Goal: Transaction & Acquisition: Purchase product/service

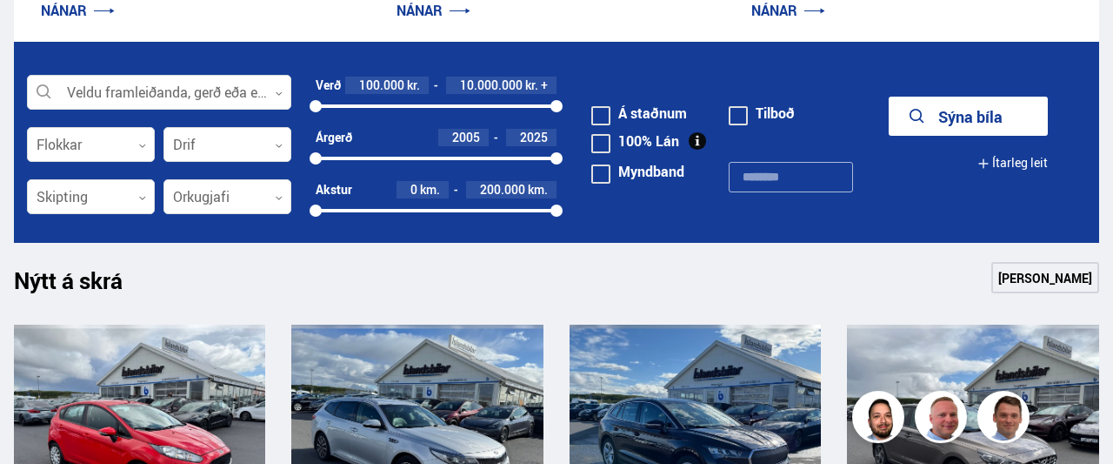
scroll to position [488, 0]
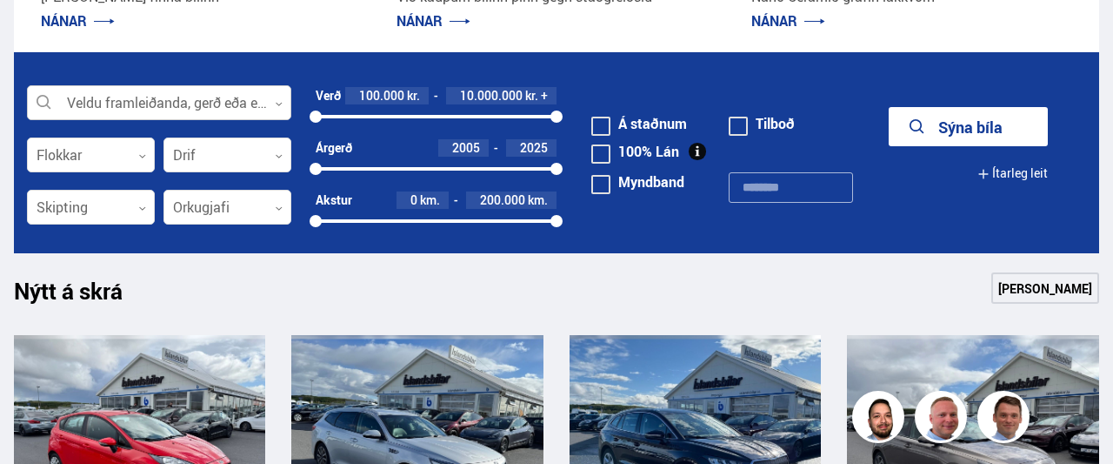
click at [247, 114] on div at bounding box center [159, 103] width 264 height 35
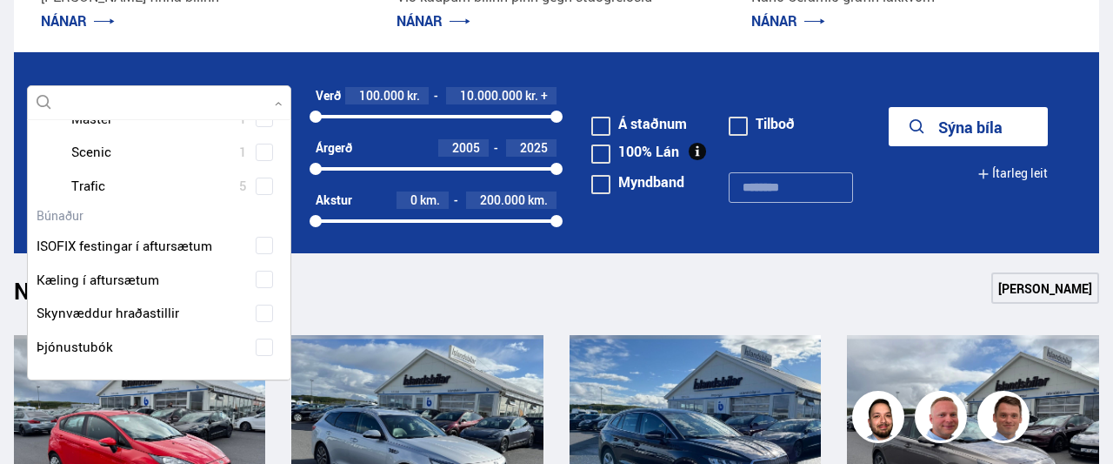
scroll to position [0, 0]
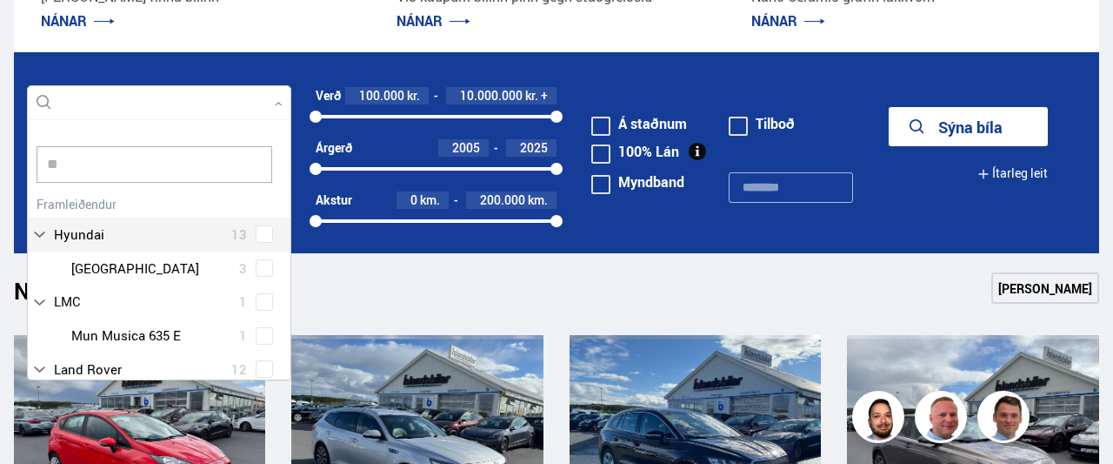
type input "*"
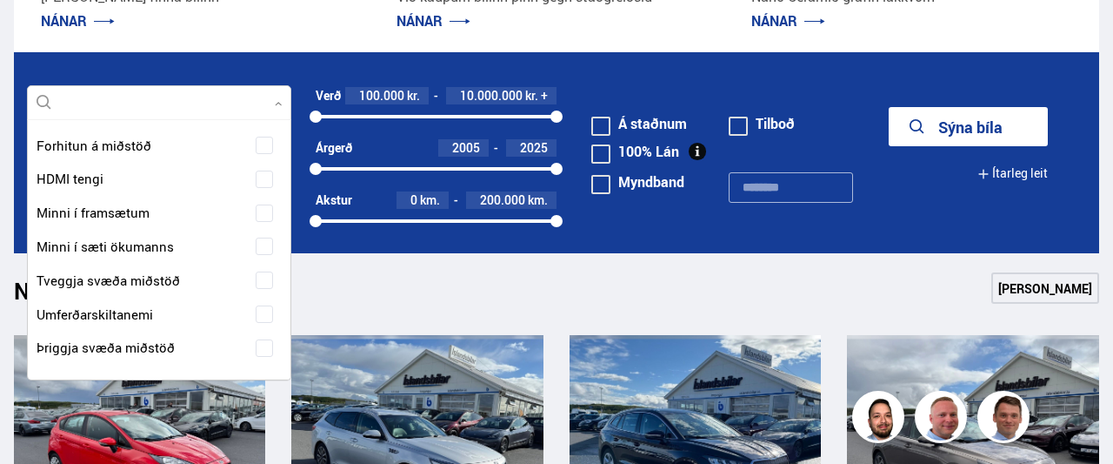
scroll to position [35, 0]
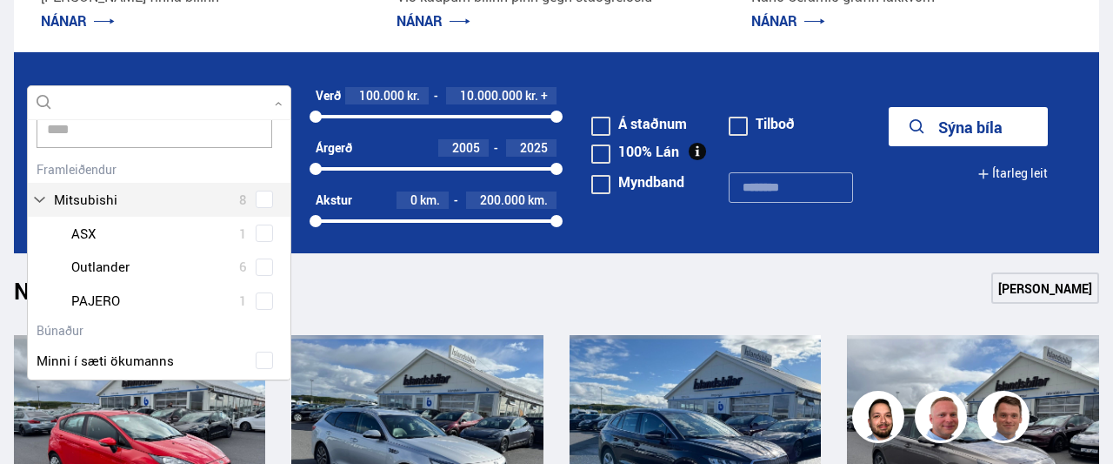
click at [271, 195] on div "Mitsubishi 8 Mitsubishi ASX 1 Mitsubishi Outlander 6 Mitsubishi PAJERO 1" at bounding box center [159, 237] width 263 height 161
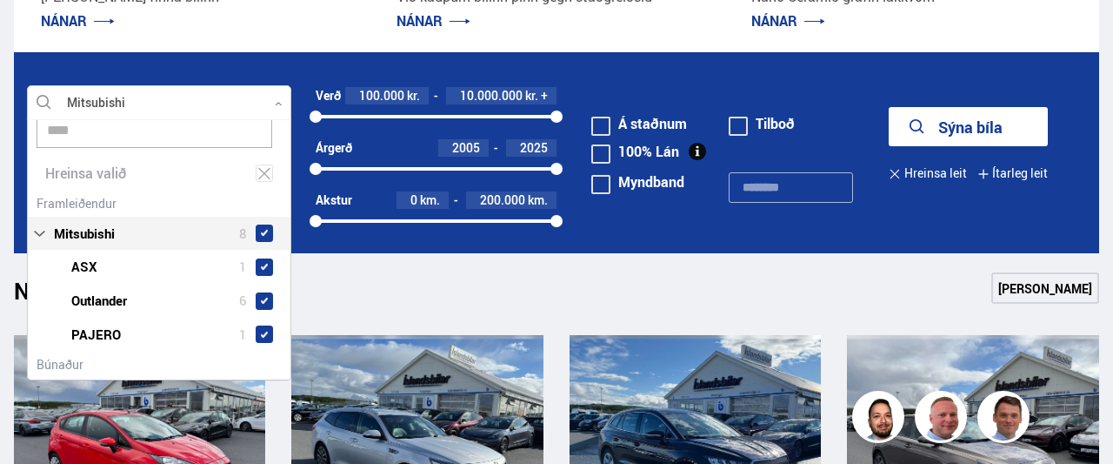
type input "****"
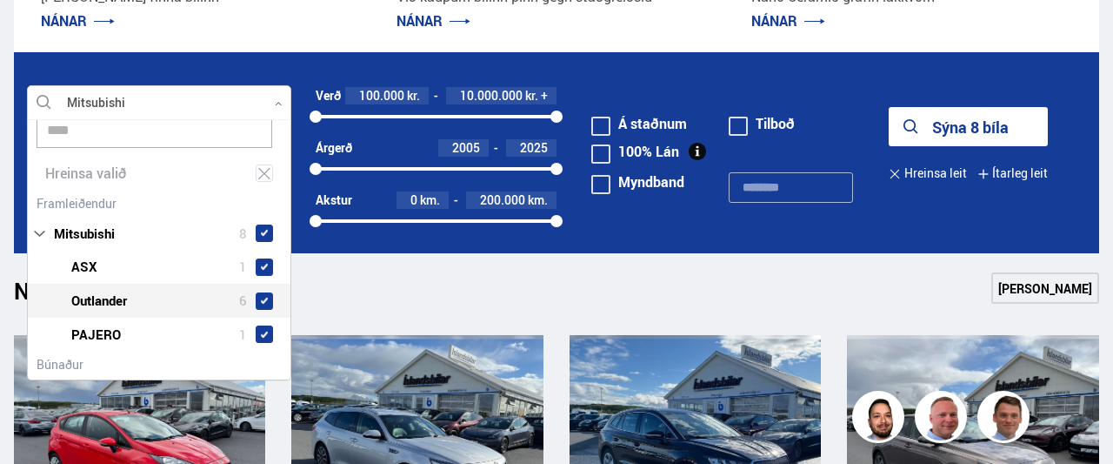
scroll to position [82, 0]
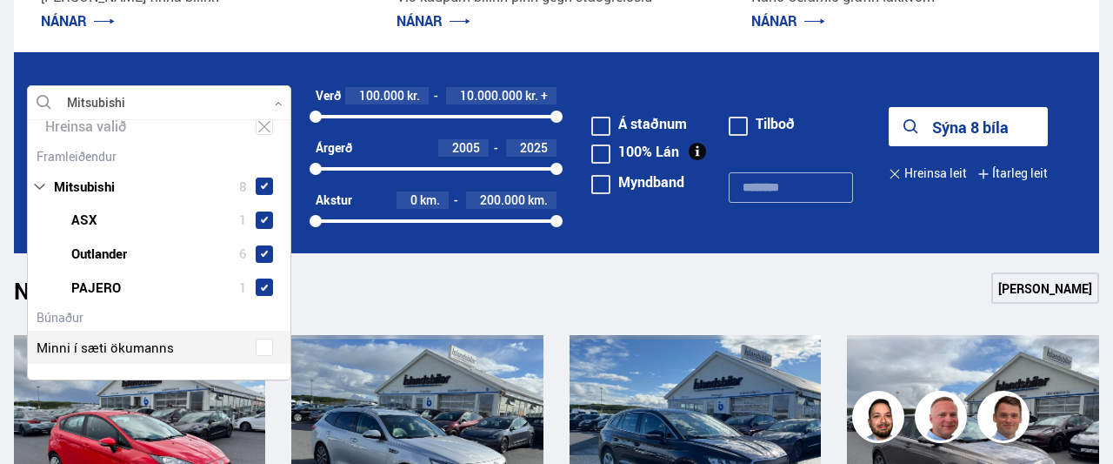
click at [320, 311] on div "Nýtt á skrá Sjá meira" at bounding box center [557, 293] width 1086 height 42
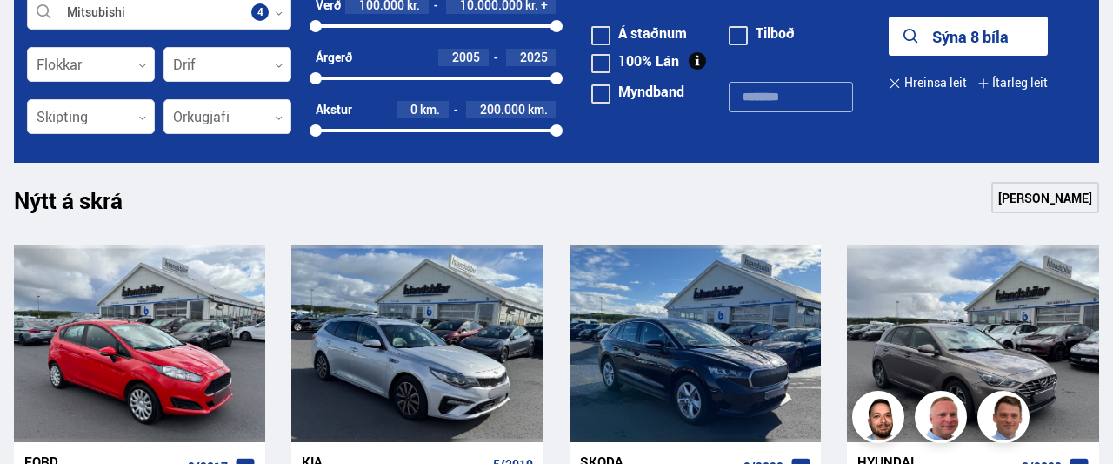
scroll to position [533, 0]
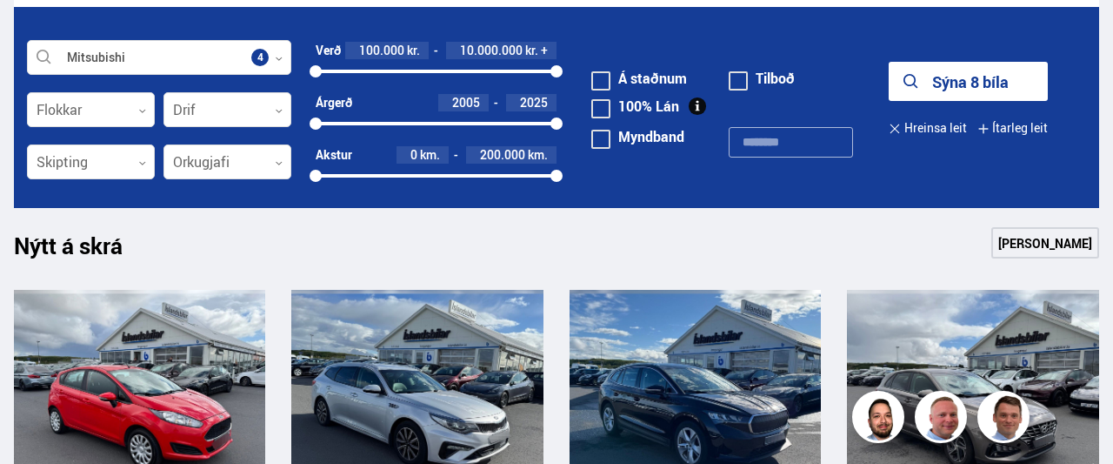
click at [939, 97] on button "Sýna 8 bíla" at bounding box center [968, 81] width 159 height 39
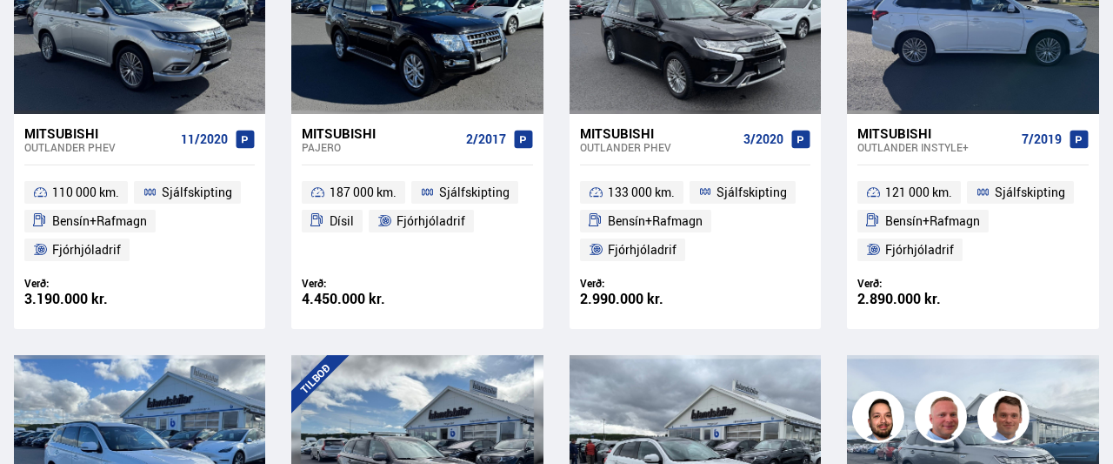
scroll to position [498, 0]
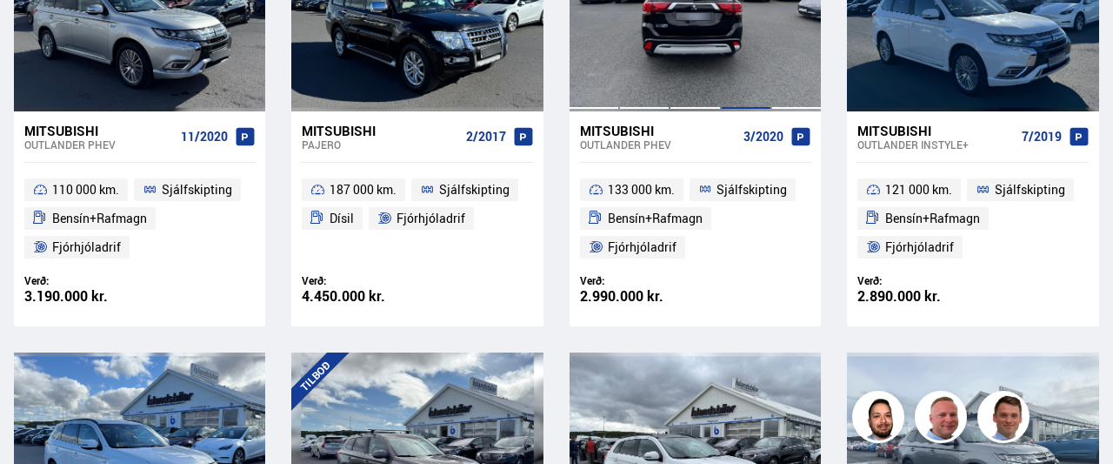
click at [722, 48] on div at bounding box center [746, 11] width 50 height 197
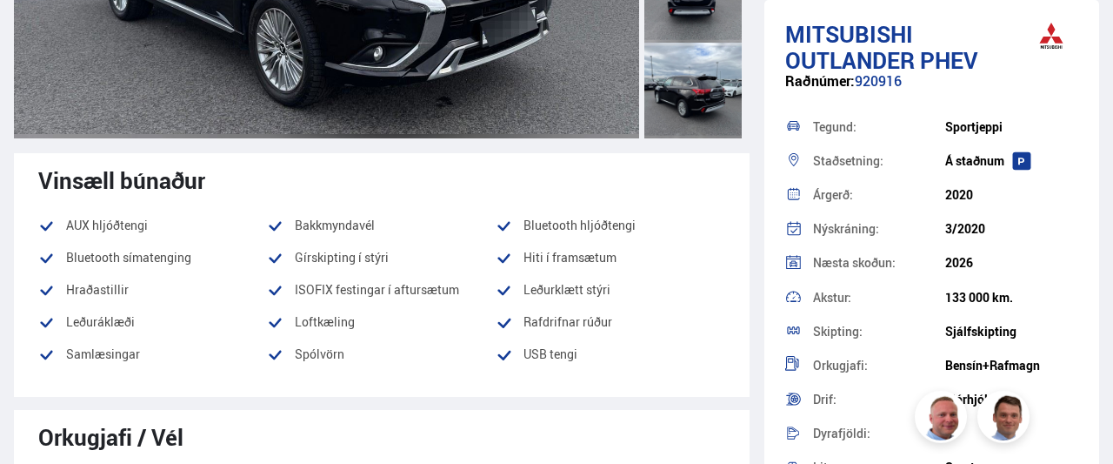
scroll to position [498, 0]
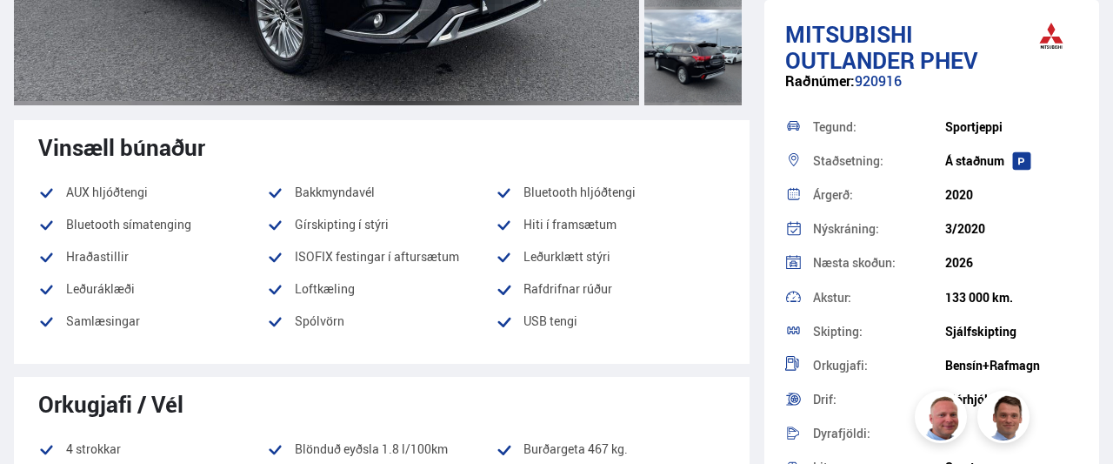
click at [732, 46] on div at bounding box center [693, 58] width 97 height 96
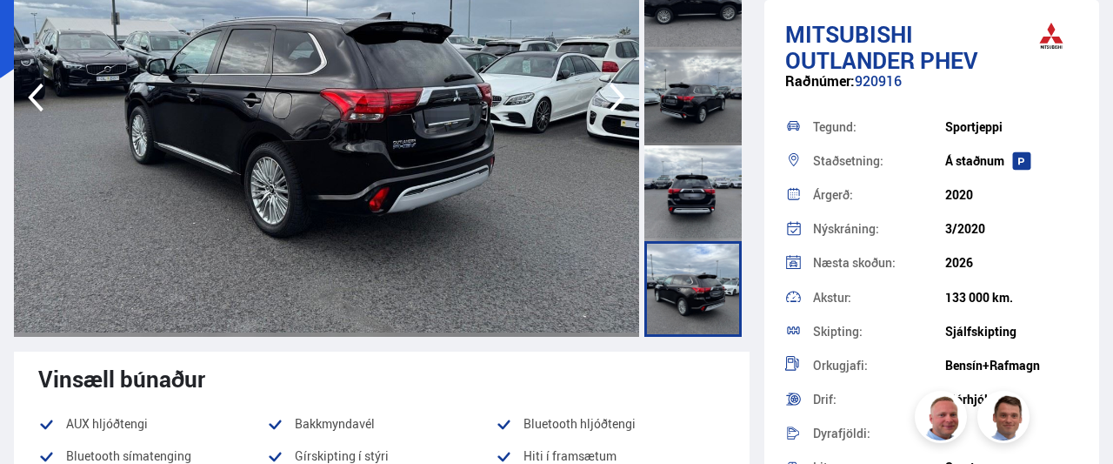
scroll to position [181, 0]
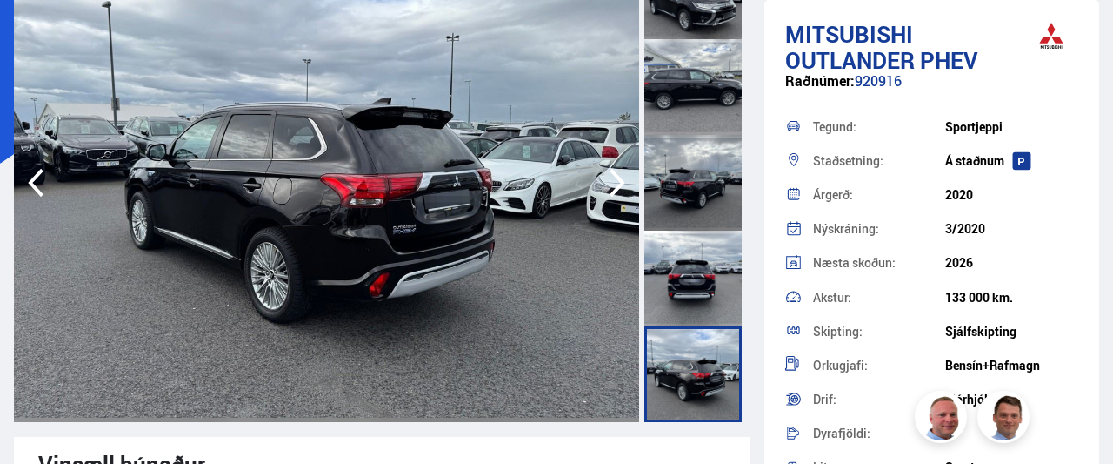
click at [409, 120] on img at bounding box center [326, 182] width 625 height 478
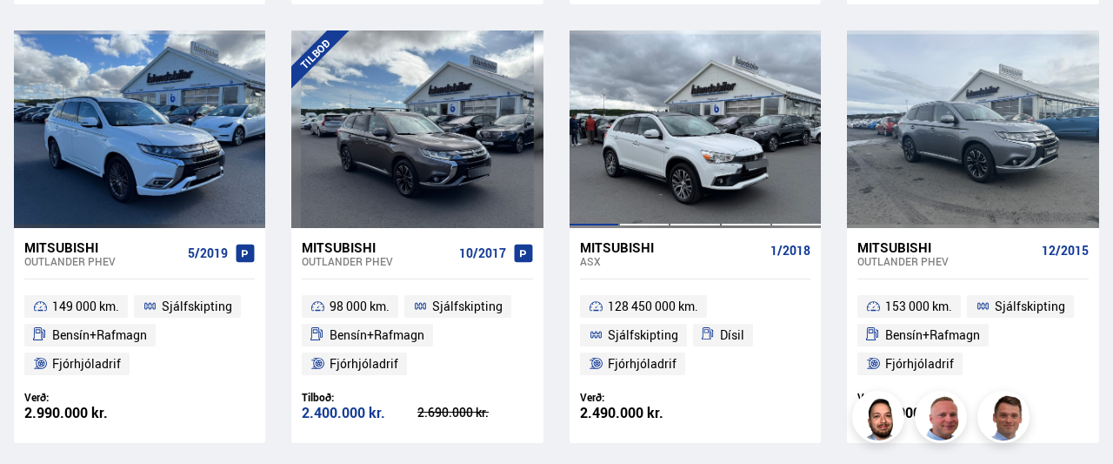
scroll to position [865, 0]
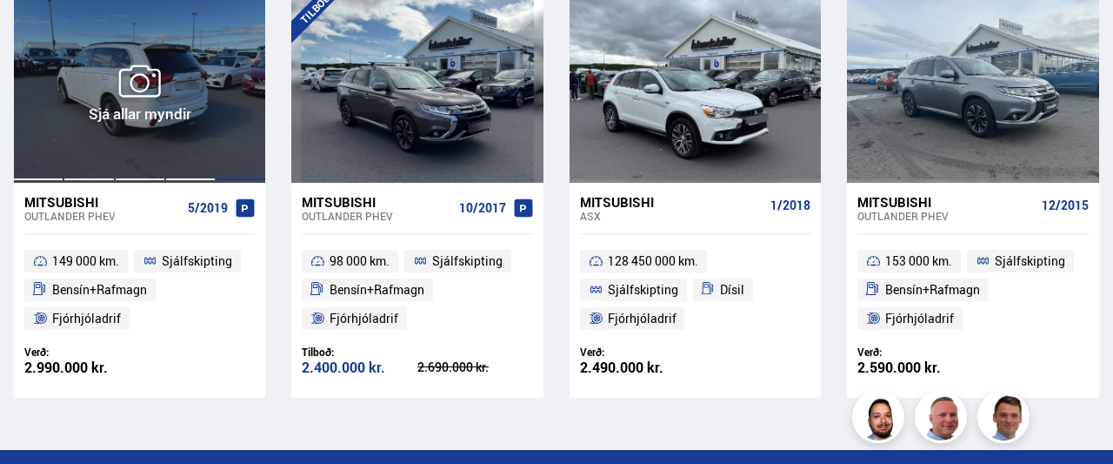
click at [219, 129] on div at bounding box center [241, 83] width 50 height 197
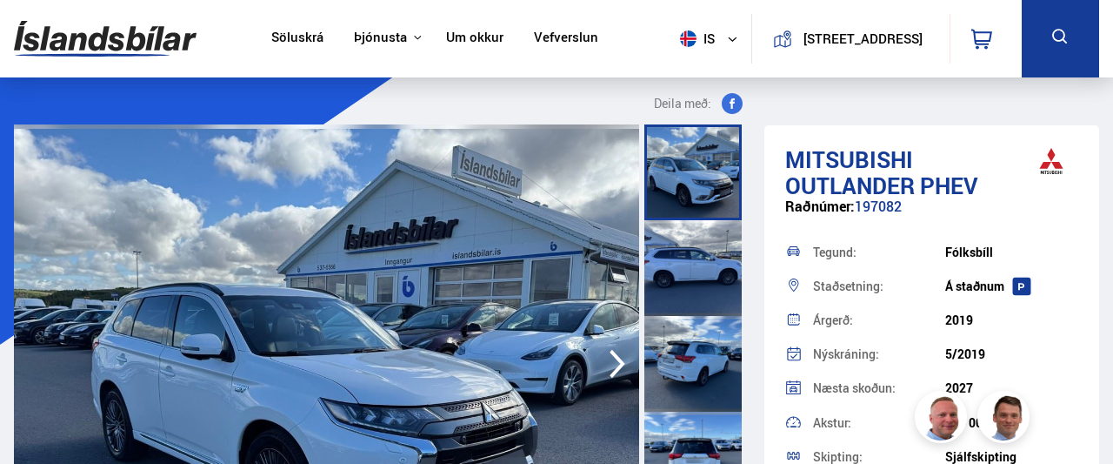
click at [617, 366] on icon "button" at bounding box center [617, 364] width 35 height 42
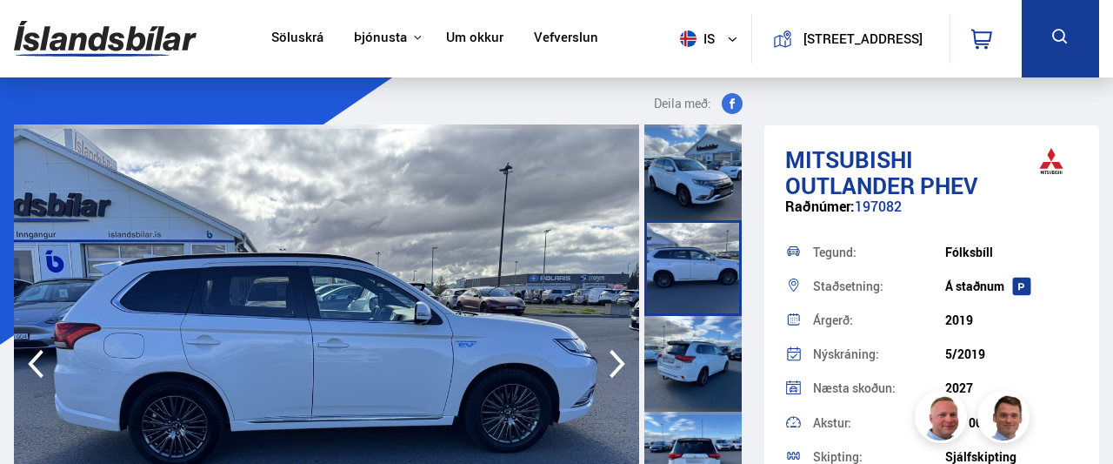
click at [617, 366] on icon "button" at bounding box center [617, 364] width 35 height 42
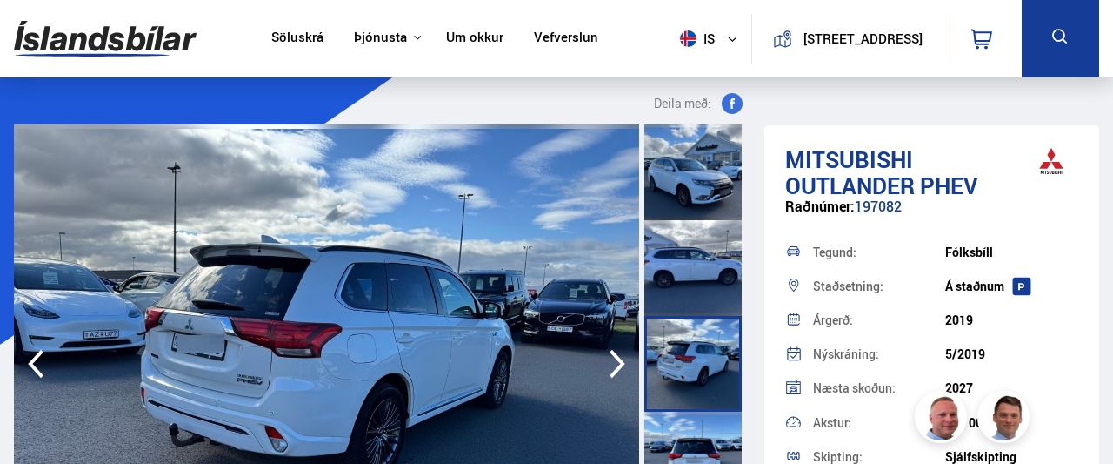
click at [617, 366] on icon "button" at bounding box center [617, 364] width 35 height 42
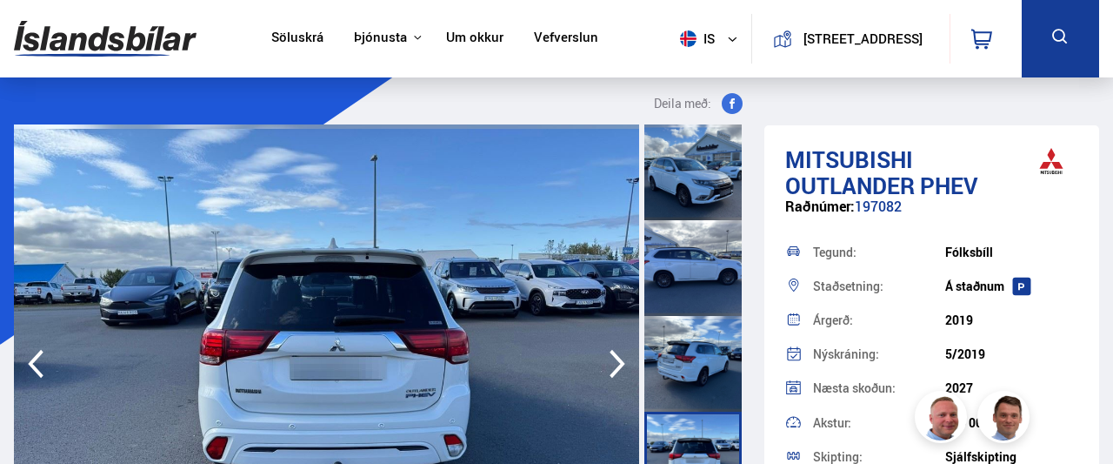
click at [617, 366] on icon "button" at bounding box center [617, 364] width 35 height 42
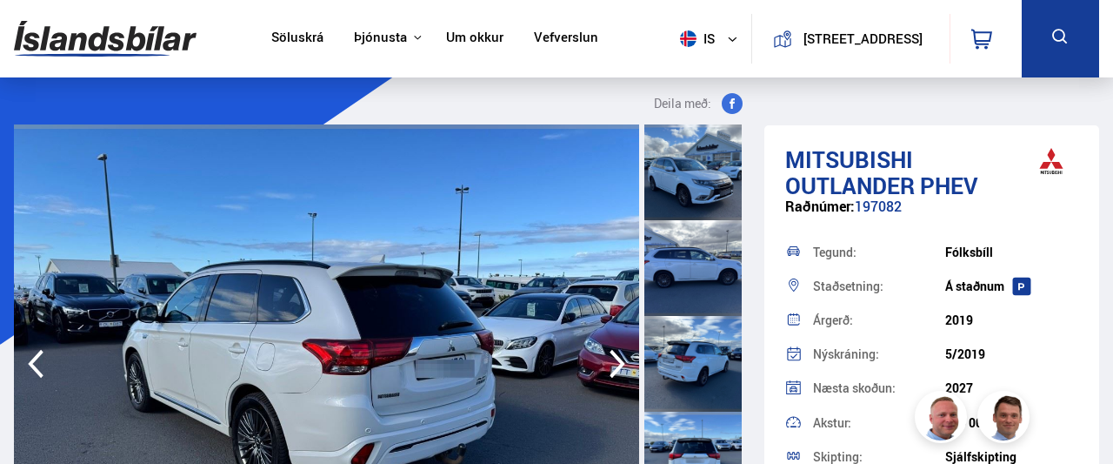
click at [617, 366] on icon "button" at bounding box center [617, 364] width 35 height 42
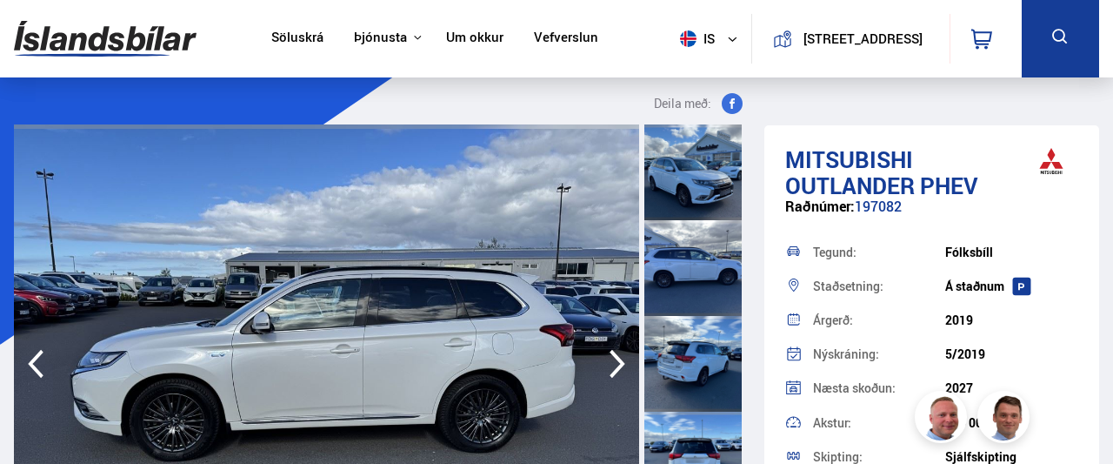
click at [617, 366] on icon "button" at bounding box center [617, 364] width 35 height 42
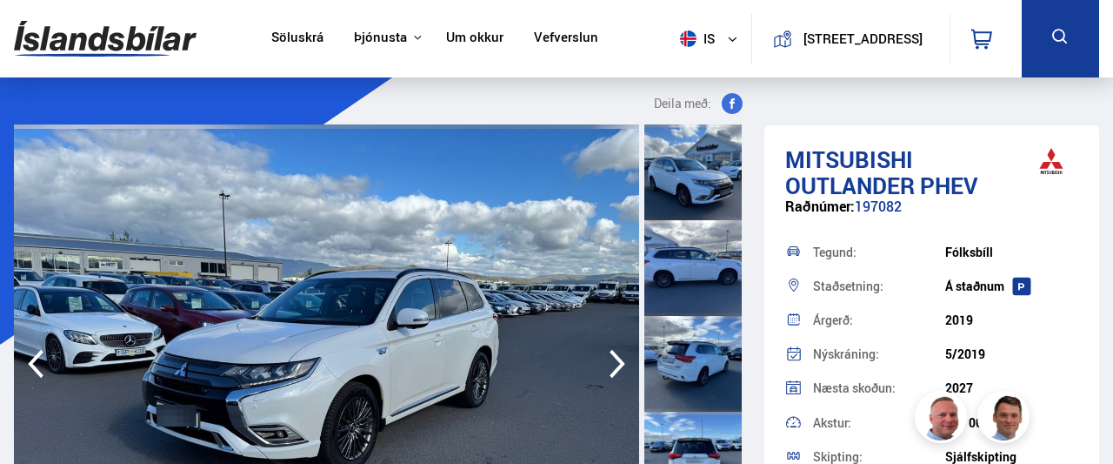
click at [617, 366] on icon "button" at bounding box center [617, 364] width 35 height 42
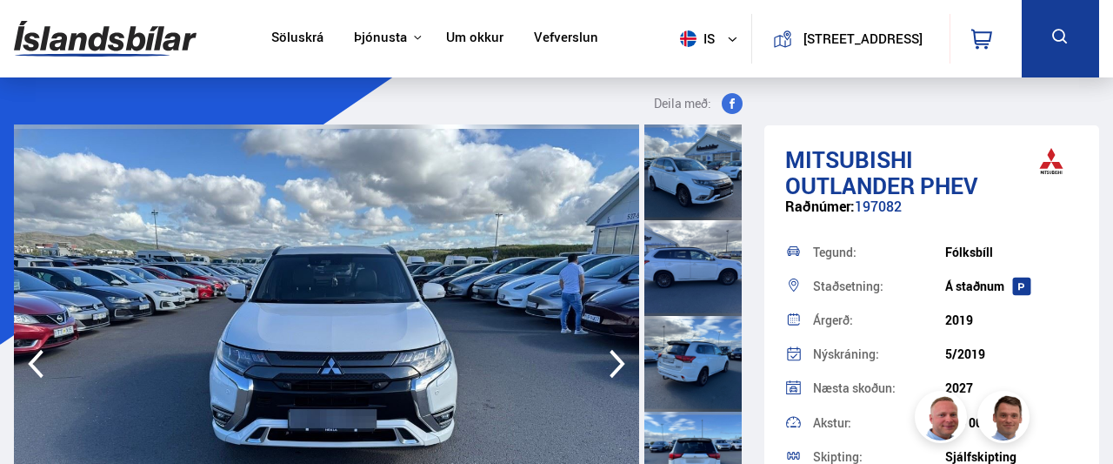
click at [617, 366] on icon "button" at bounding box center [617, 364] width 35 height 42
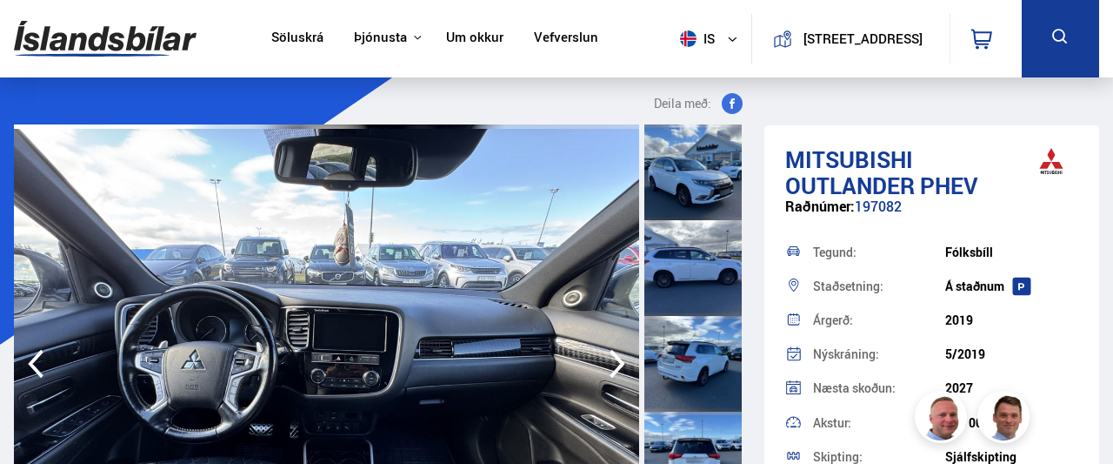
click at [617, 366] on icon "button" at bounding box center [617, 364] width 35 height 42
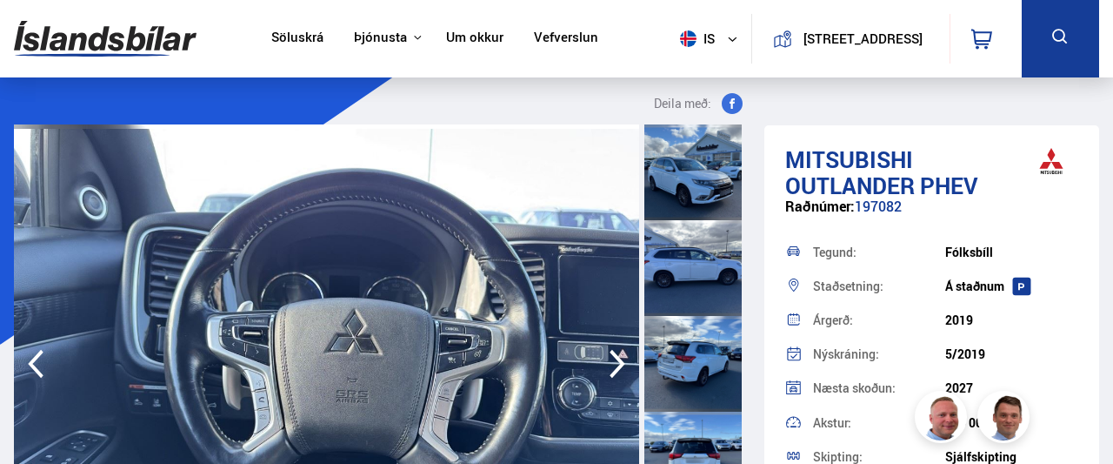
click at [617, 366] on icon "button" at bounding box center [617, 364] width 35 height 42
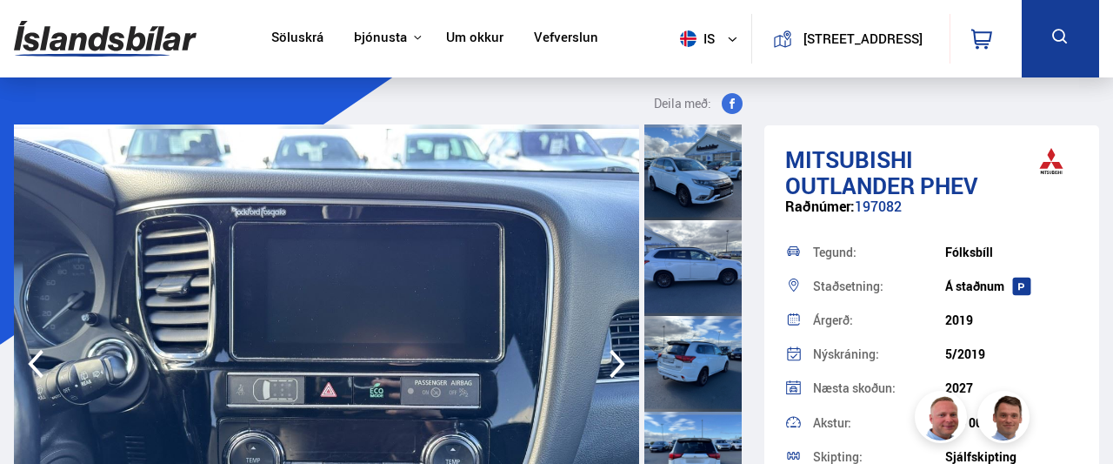
click at [617, 366] on icon "button" at bounding box center [617, 364] width 35 height 42
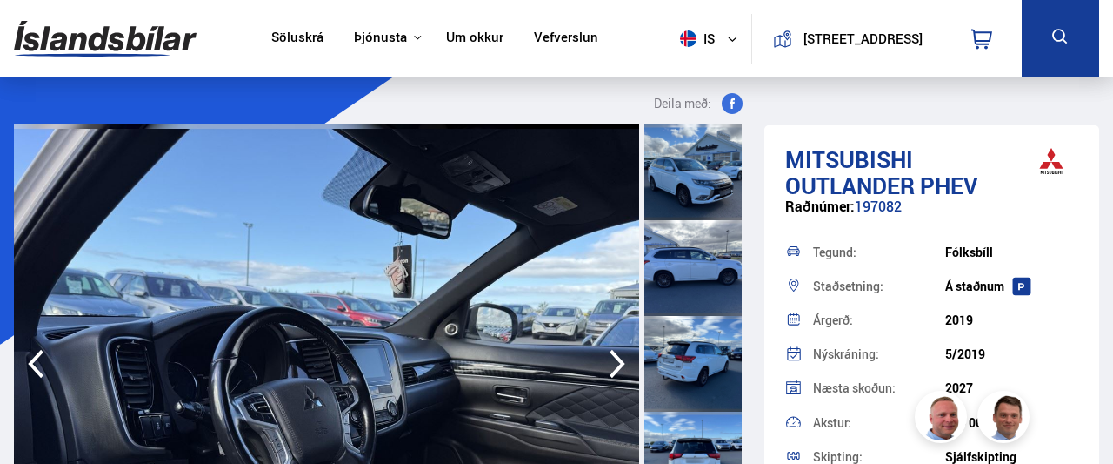
click at [621, 369] on icon "button" at bounding box center [617, 364] width 35 height 42
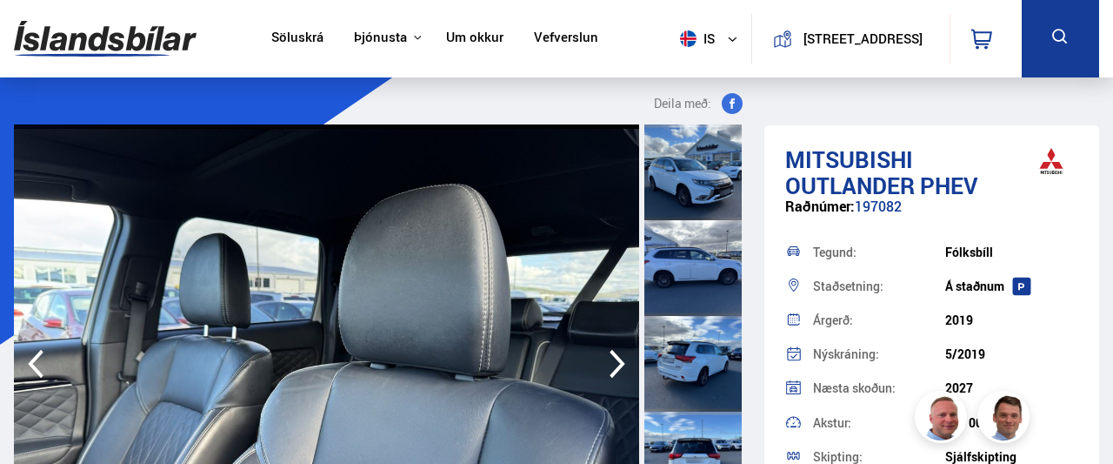
click at [621, 369] on icon "button" at bounding box center [617, 364] width 35 height 42
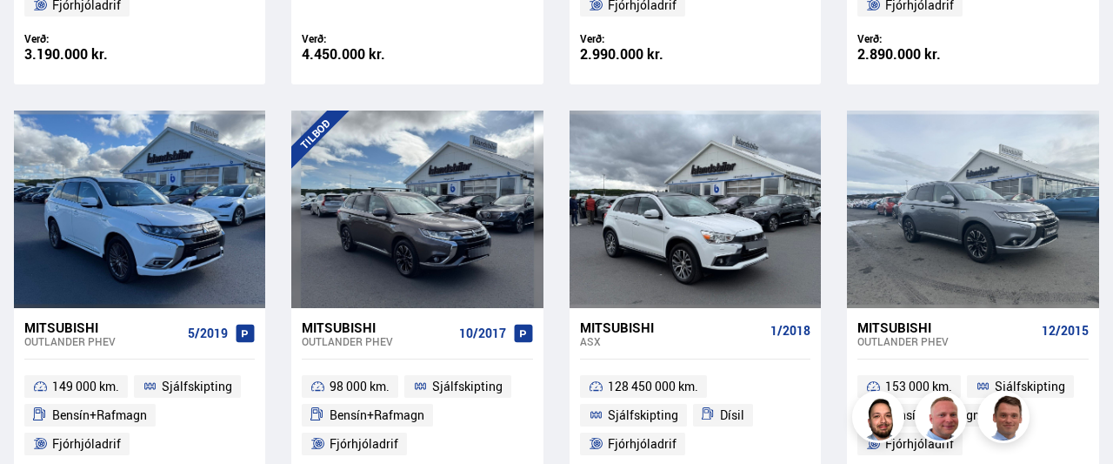
scroll to position [734, 0]
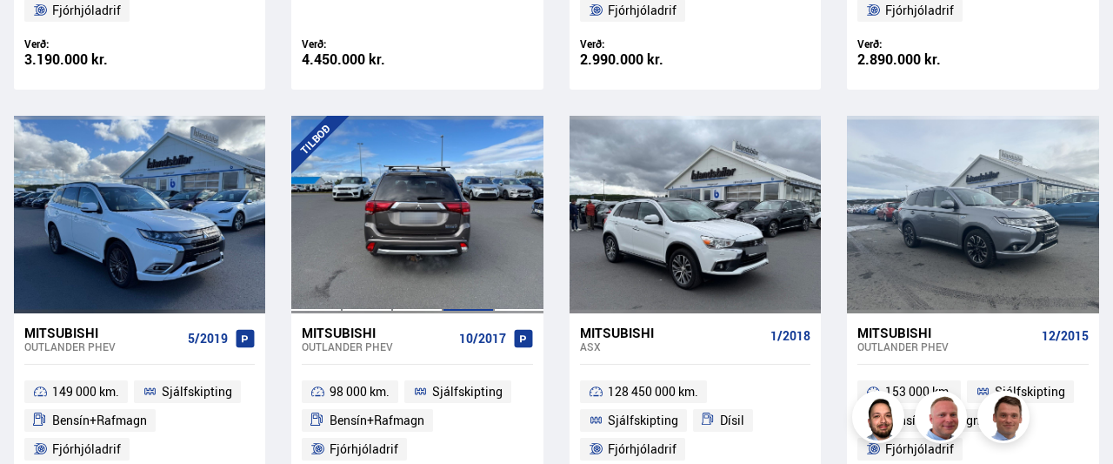
click at [445, 239] on div at bounding box center [468, 214] width 50 height 197
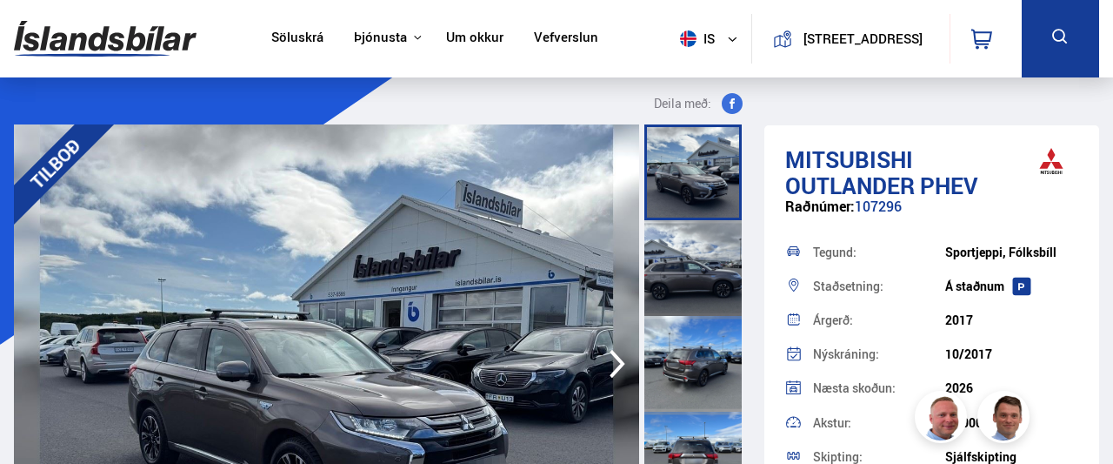
click at [507, 388] on img at bounding box center [326, 363] width 625 height 478
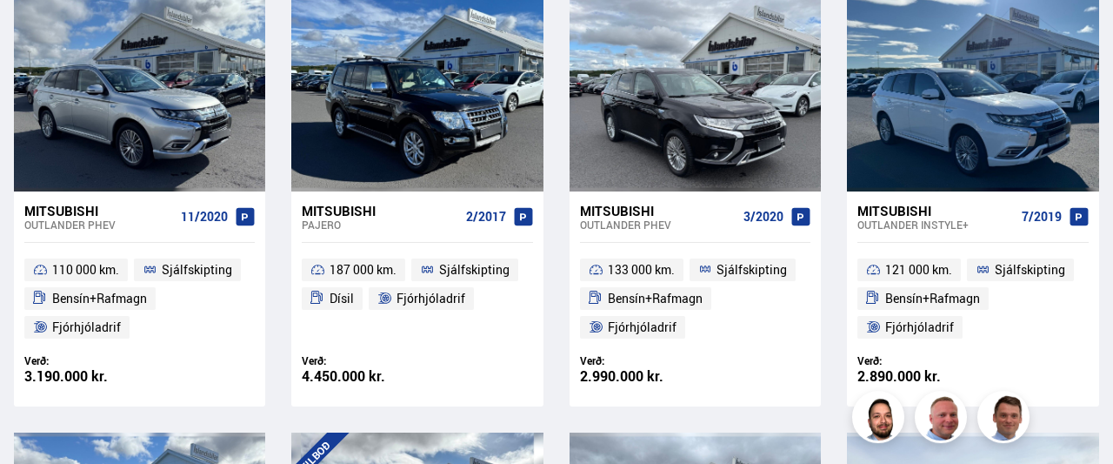
scroll to position [423, 0]
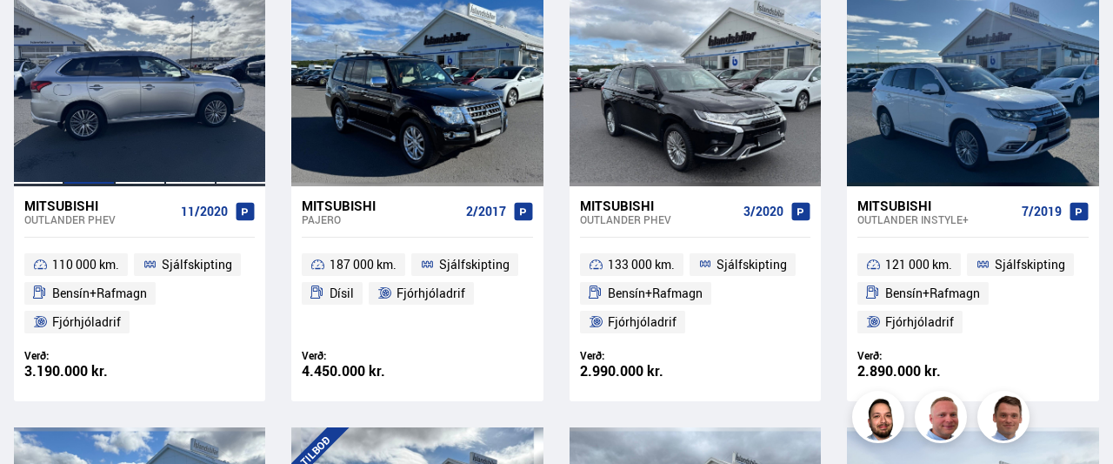
click at [102, 118] on div at bounding box center [89, 86] width 50 height 197
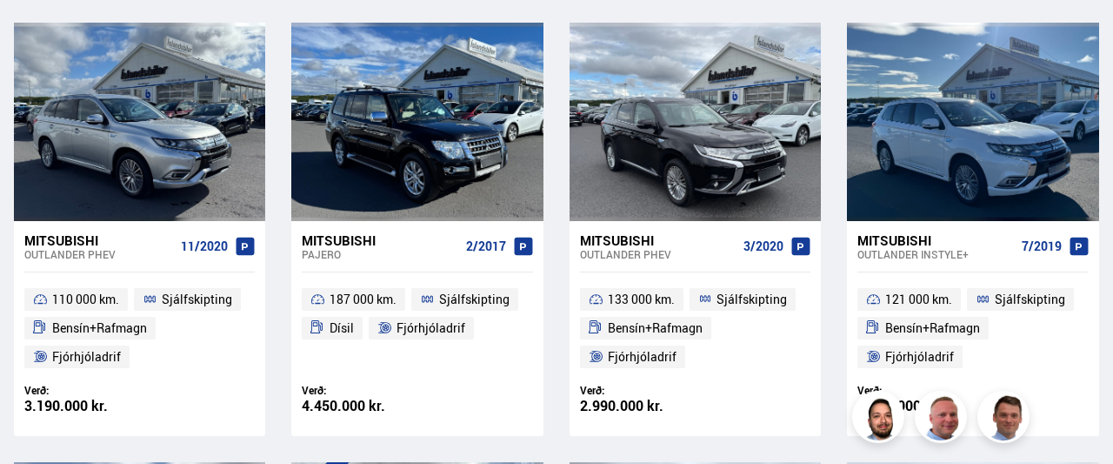
scroll to position [381, 0]
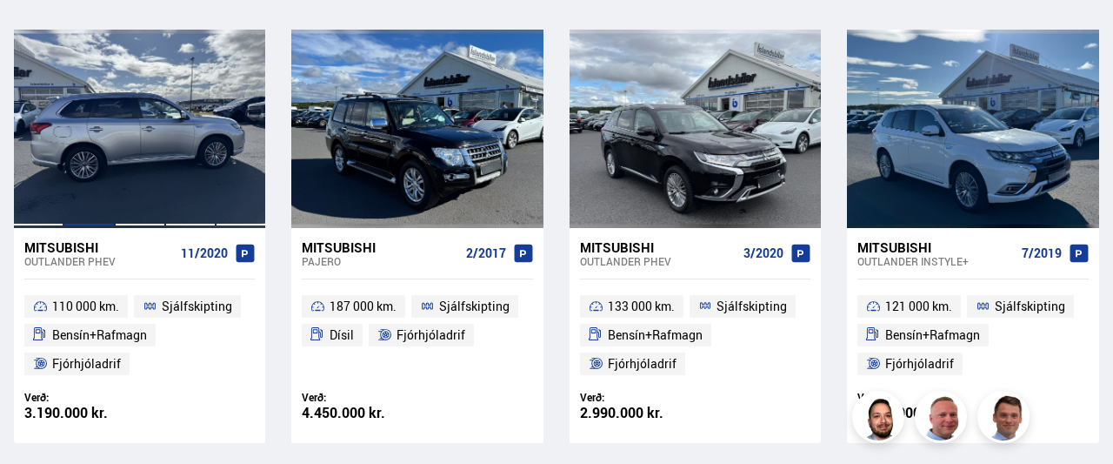
click at [69, 84] on div at bounding box center [89, 128] width 50 height 197
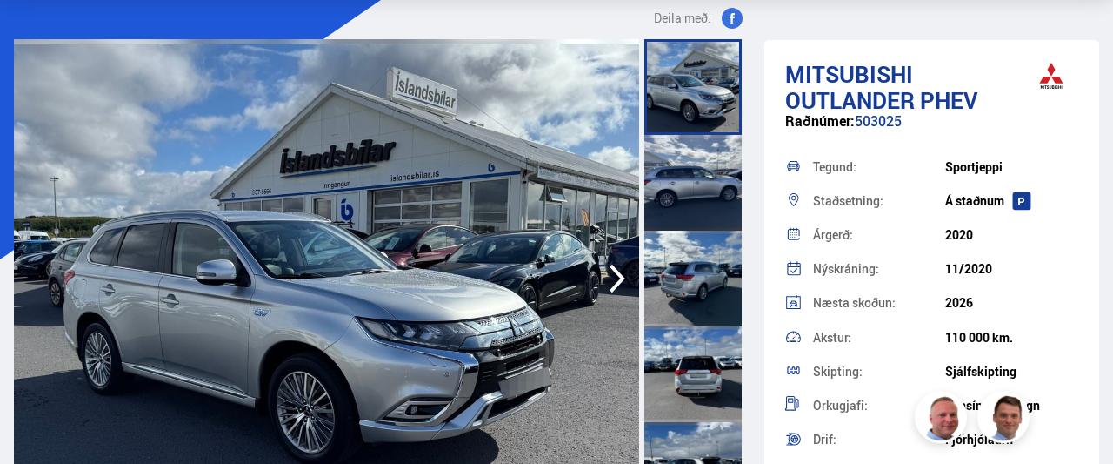
scroll to position [90, 0]
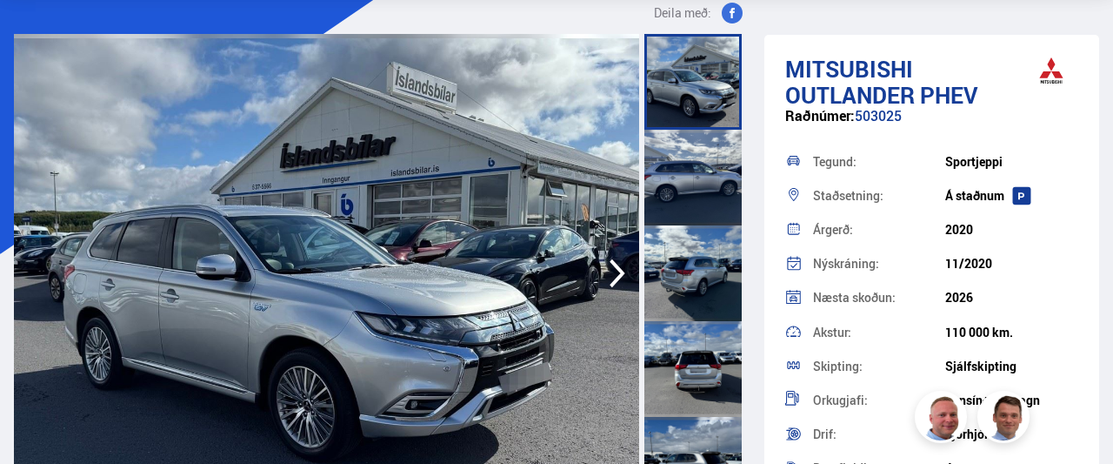
click at [255, 260] on img at bounding box center [326, 273] width 625 height 478
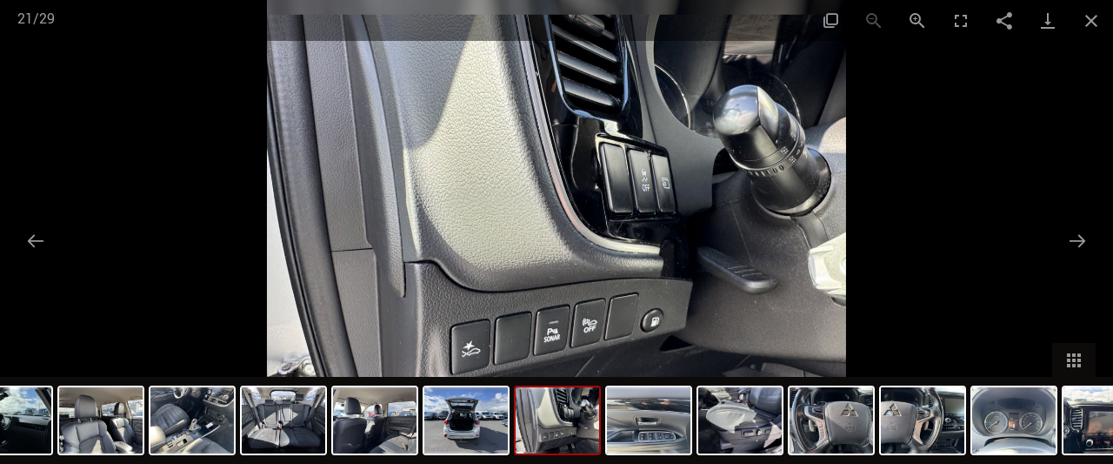
scroll to position [567, 0]
